Goal: Find specific page/section: Find specific page/section

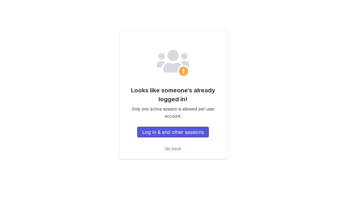
click at [199, 133] on button "Log in & end other sessions" at bounding box center [173, 132] width 72 height 11
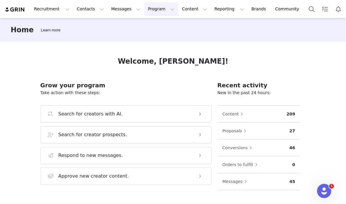
click at [145, 12] on button "Program Program" at bounding box center [161, 8] width 34 height 13
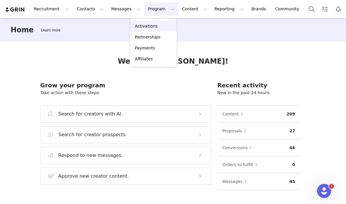
click at [147, 26] on p "Activations" at bounding box center [146, 26] width 23 height 6
